Goal: Transaction & Acquisition: Purchase product/service

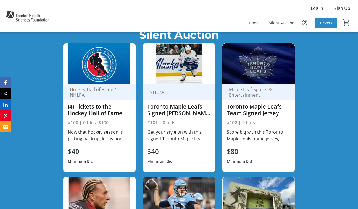
scroll to position [286, 0]
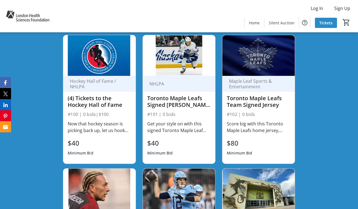
click at [167, 105] on div "Toronto Maple Leafs Signed [PERSON_NAME] Jersey" at bounding box center [179, 101] width 64 height 13
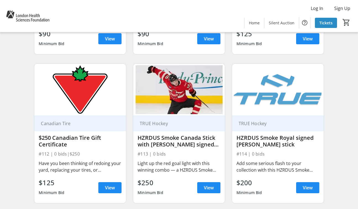
scroll to position [615, 0]
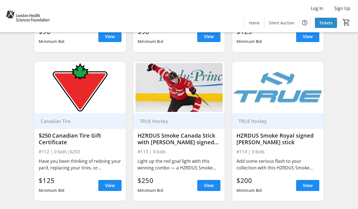
click at [192, 144] on div "HZRDUS Smoke Canada Stick with [PERSON_NAME] signed pair of Four Nation Gloves" at bounding box center [179, 138] width 83 height 13
click at [175, 163] on div "Light up the red goal light with this winning combo — a HZRDUS Smoke Canada sti…" at bounding box center [179, 164] width 83 height 13
click at [170, 126] on div "TRUE Hockey" at bounding box center [179, 121] width 92 height 16
click at [209, 183] on span "View" at bounding box center [209, 185] width 10 height 7
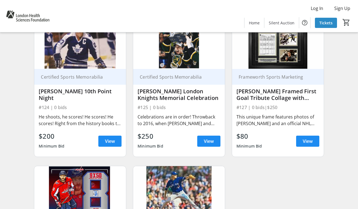
scroll to position [1254, 0]
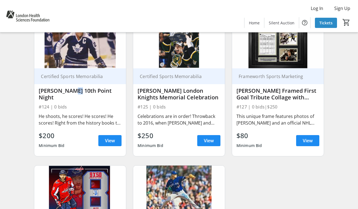
drag, startPoint x: 67, startPoint y: 90, endPoint x: 62, endPoint y: 90, distance: 5.8
click at [62, 90] on div "[PERSON_NAME] 10th Point Night" at bounding box center [80, 93] width 83 height 13
click at [63, 93] on div "[PERSON_NAME] 10th Point Night" at bounding box center [80, 93] width 83 height 13
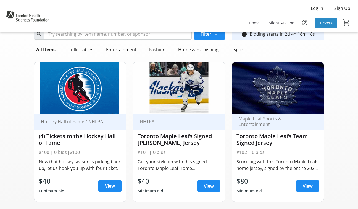
scroll to position [0, 0]
